Goal: Task Accomplishment & Management: Manage account settings

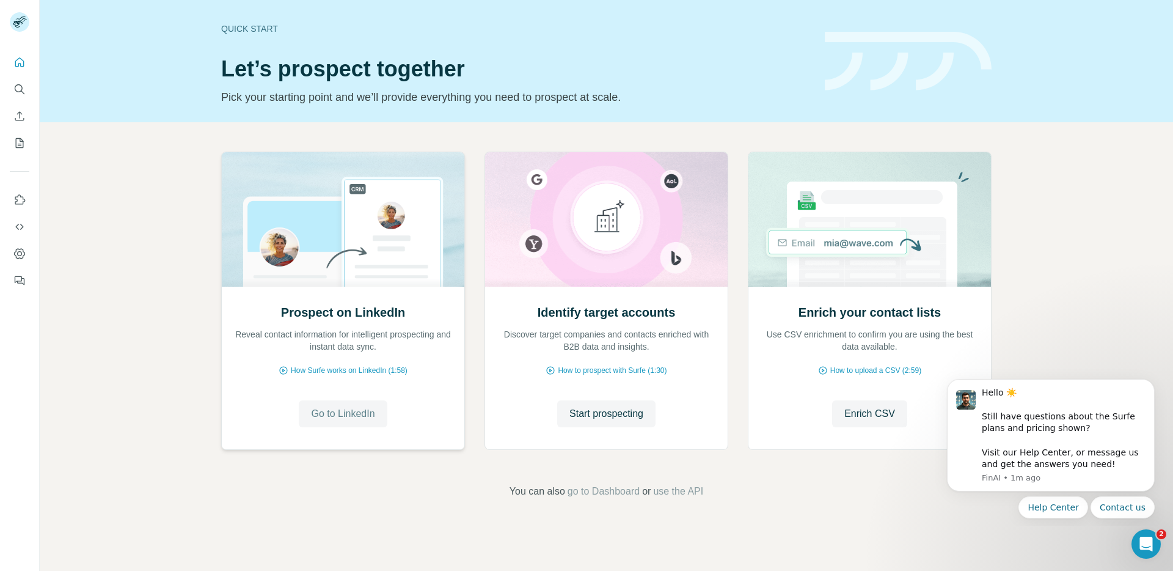
click at [337, 412] on span "Go to LinkedIn" at bounding box center [343, 413] width 64 height 15
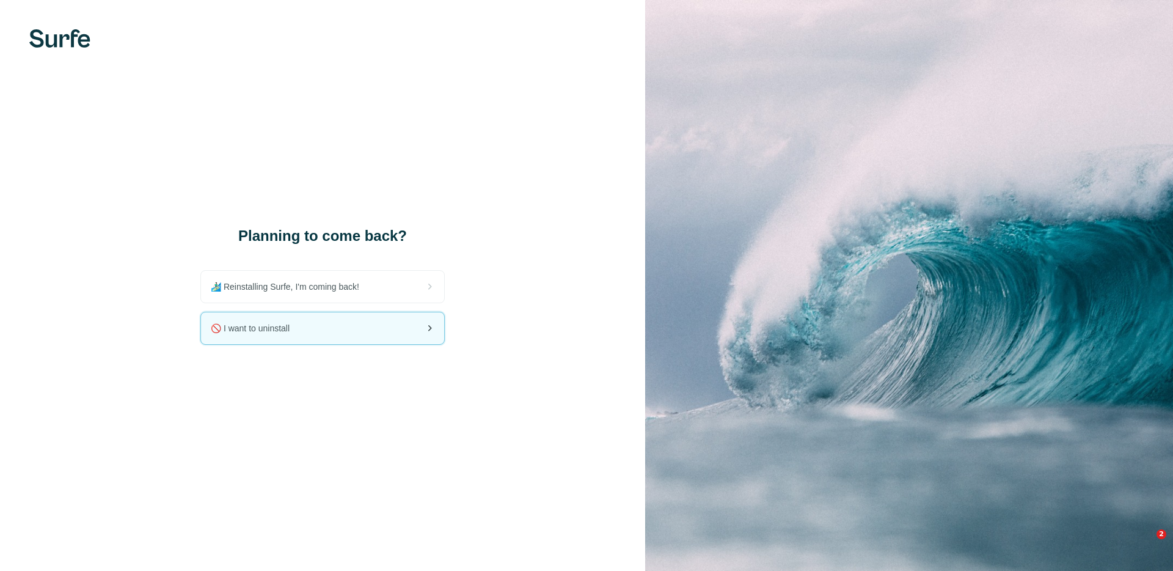
click at [361, 321] on div "🚫 I want to uninstall" at bounding box center [322, 328] width 243 height 32
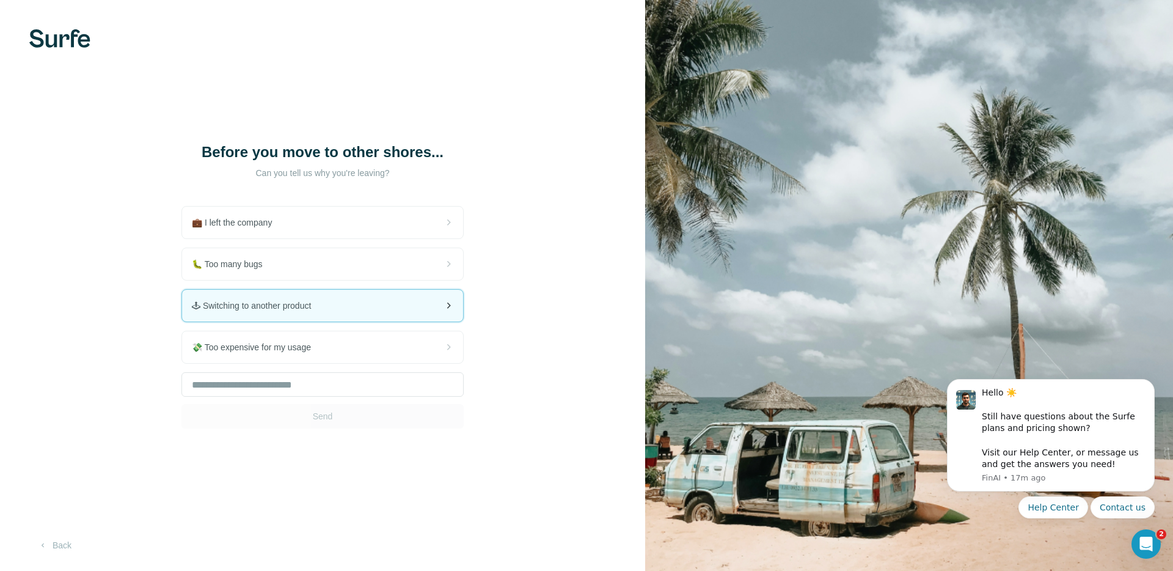
click at [350, 306] on div "🕹 Switching to another product" at bounding box center [322, 306] width 281 height 32
